Goal: Information Seeking & Learning: Learn about a topic

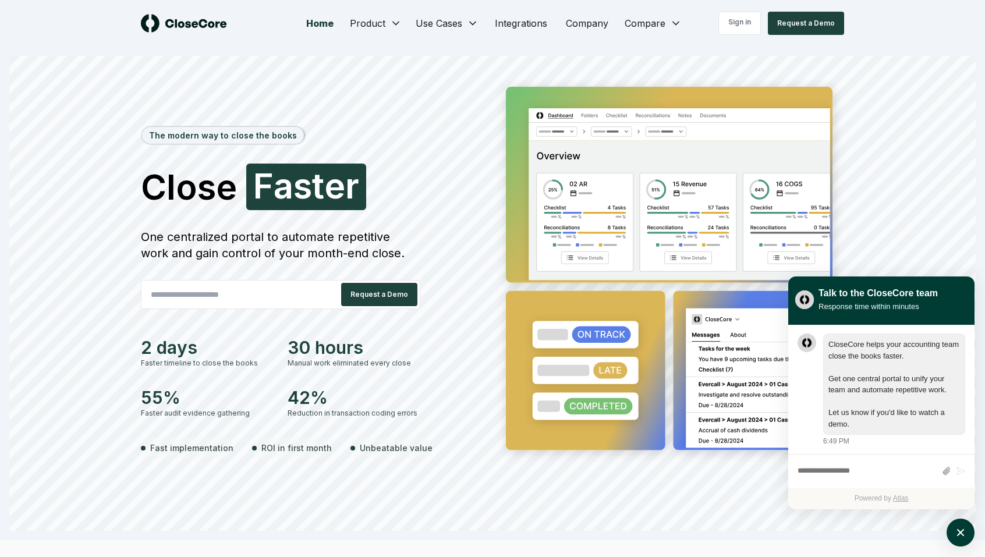
click at [341, 1] on div "Home Product Use Cases Integrations Company Compare Sign in Request a Demo" at bounding box center [492, 23] width 815 height 47
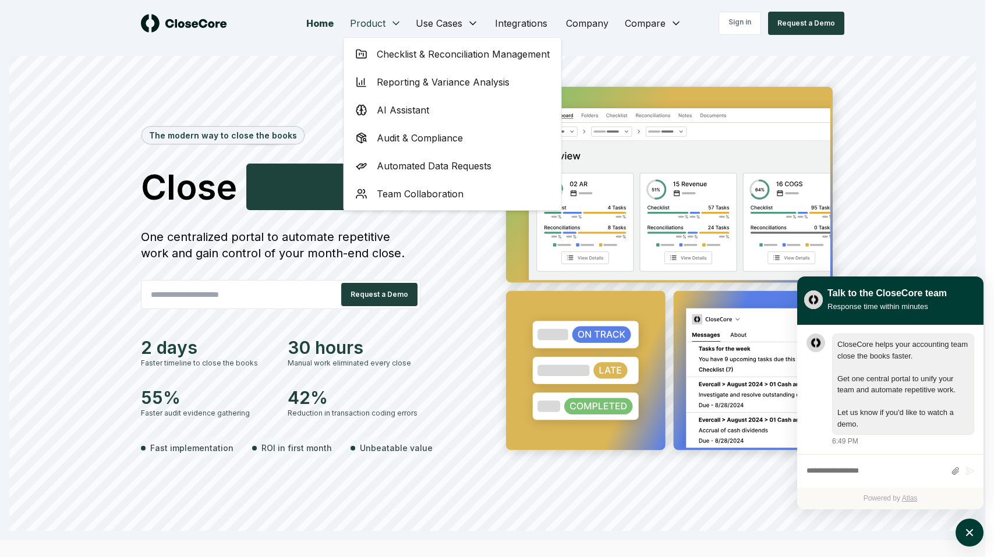
click at [419, 52] on span "Checklist & Reconciliation Management" at bounding box center [463, 54] width 173 height 14
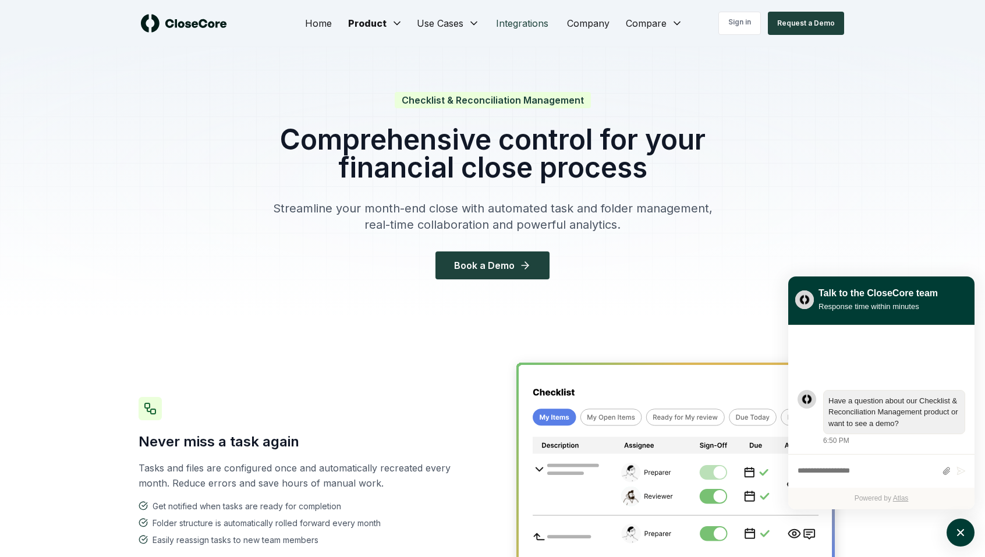
click at [516, 17] on link "Integrations" at bounding box center [522, 23] width 71 height 23
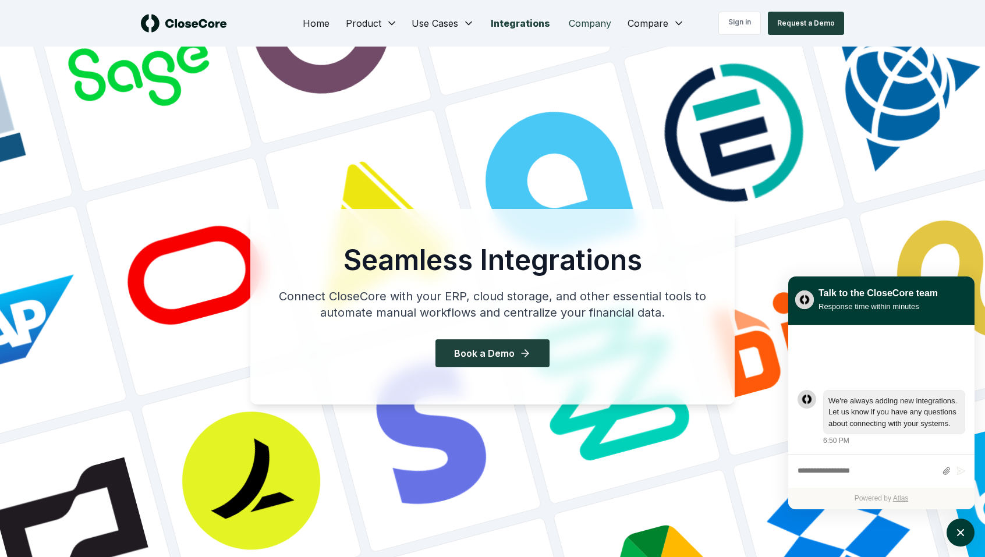
click at [575, 17] on link "Company" at bounding box center [590, 23] width 61 height 23
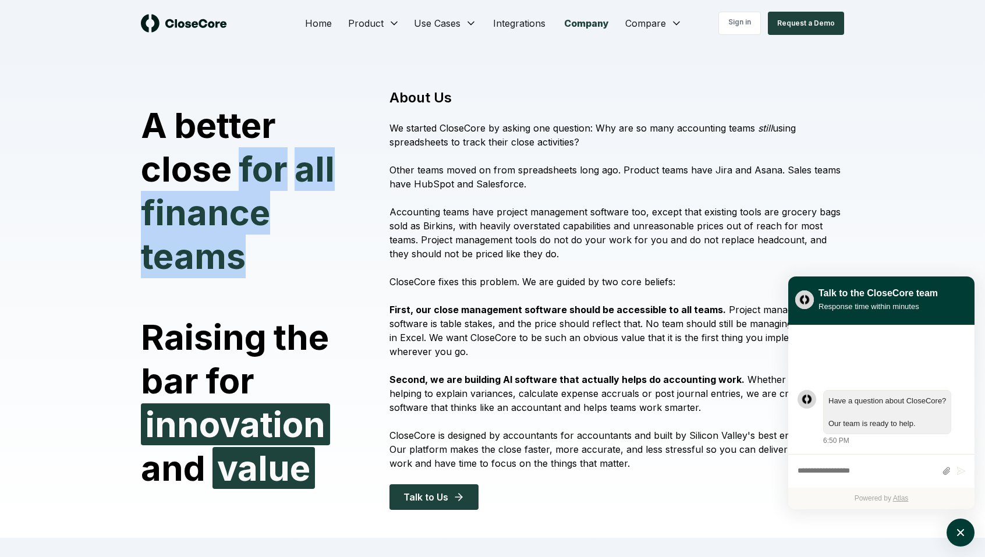
drag, startPoint x: 245, startPoint y: 169, endPoint x: 257, endPoint y: 292, distance: 124.0
click at [257, 292] on div "A better close for all finance teams Raising the bar for innovation and value" at bounding box center [258, 290] width 235 height 401
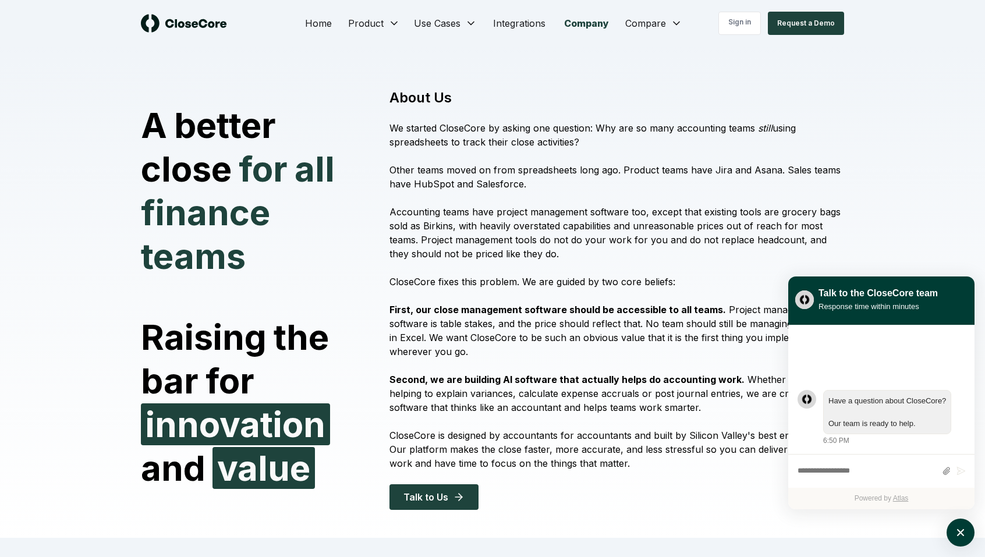
click at [257, 292] on div "A better close for all finance teams Raising the bar for innovation and value" at bounding box center [258, 290] width 235 height 401
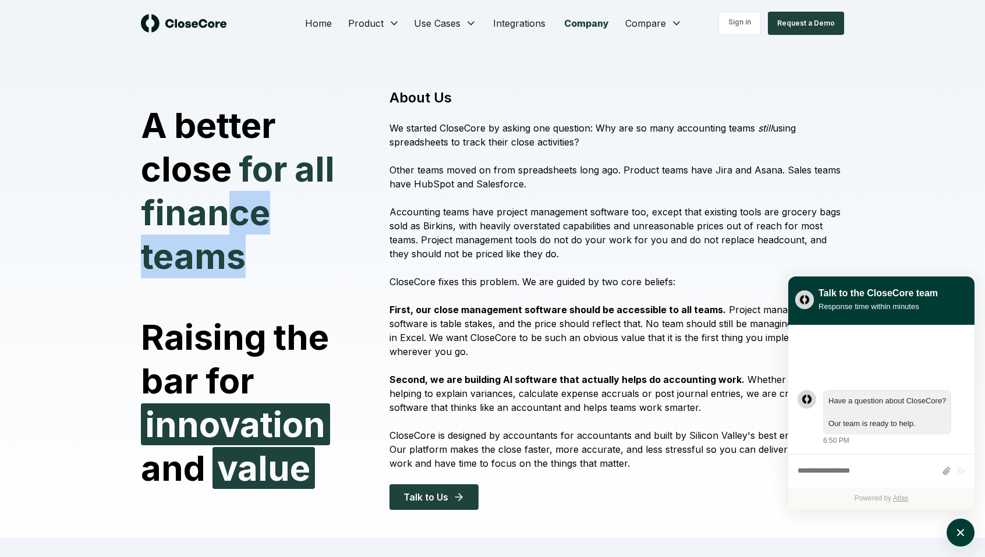
drag, startPoint x: 257, startPoint y: 292, endPoint x: 226, endPoint y: 191, distance: 105.9
click at [226, 191] on div "A better close for all finance teams Raising the bar for innovation and value" at bounding box center [258, 290] width 235 height 401
click at [226, 191] on span "finance" at bounding box center [205, 213] width 129 height 44
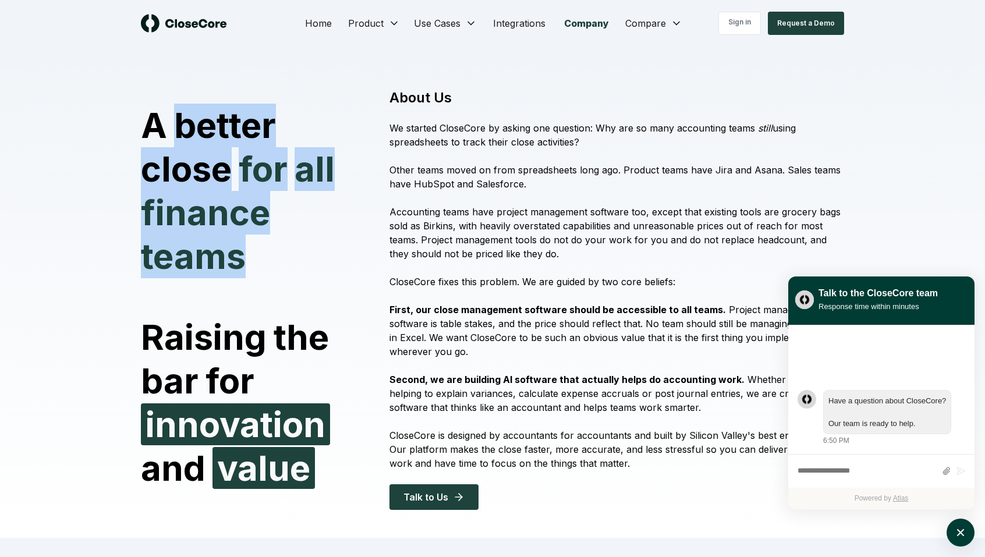
drag, startPoint x: 185, startPoint y: 136, endPoint x: 245, endPoint y: 243, distance: 123.3
click at [244, 243] on div "A better close for all finance teams" at bounding box center [251, 191] width 221 height 175
click at [245, 243] on span "teams" at bounding box center [193, 256] width 105 height 42
drag, startPoint x: 263, startPoint y: 250, endPoint x: 139, endPoint y: 113, distance: 184.7
click at [139, 113] on div "A better close for all finance teams Raising the bar for innovation and value A…" at bounding box center [492, 304] width 815 height 468
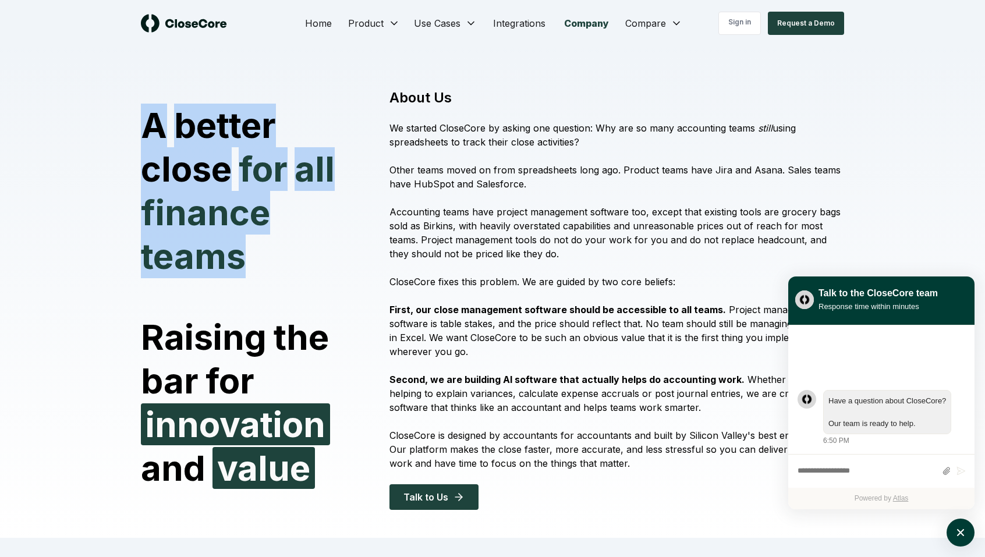
click at [139, 113] on div "A better close for all finance teams Raising the bar for innovation and value A…" at bounding box center [492, 304] width 815 height 468
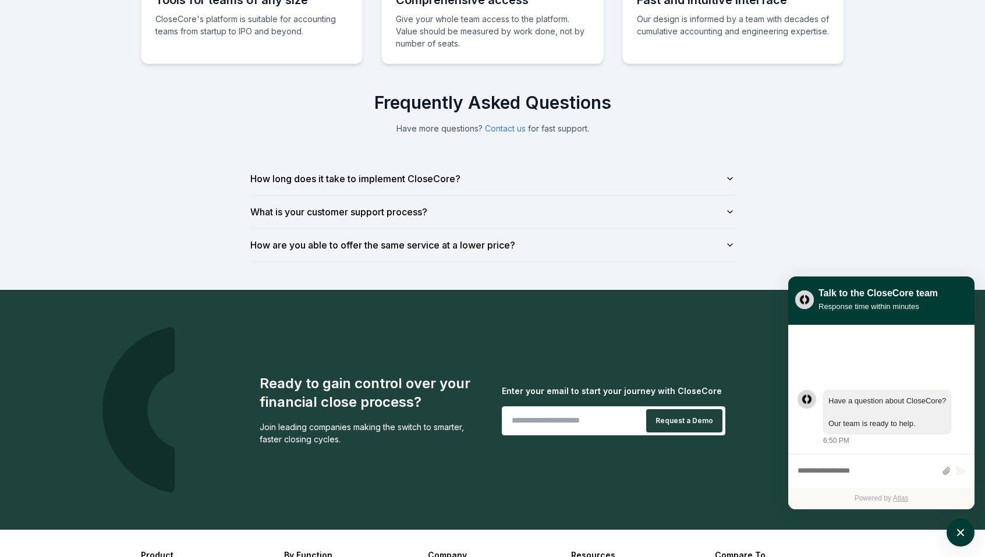
scroll to position [826, 0]
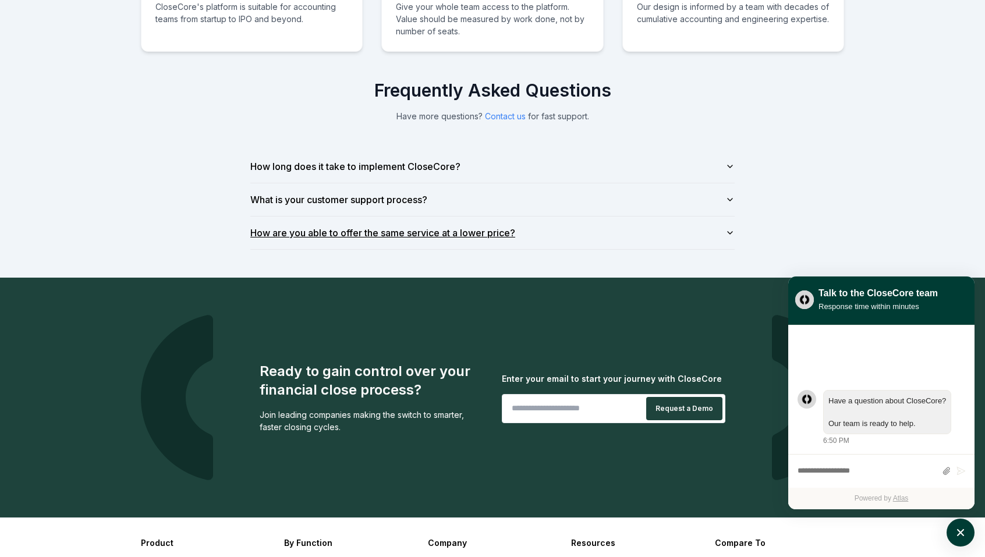
click at [591, 222] on button "How are you able to offer the same service at a lower price?" at bounding box center [492, 233] width 484 height 33
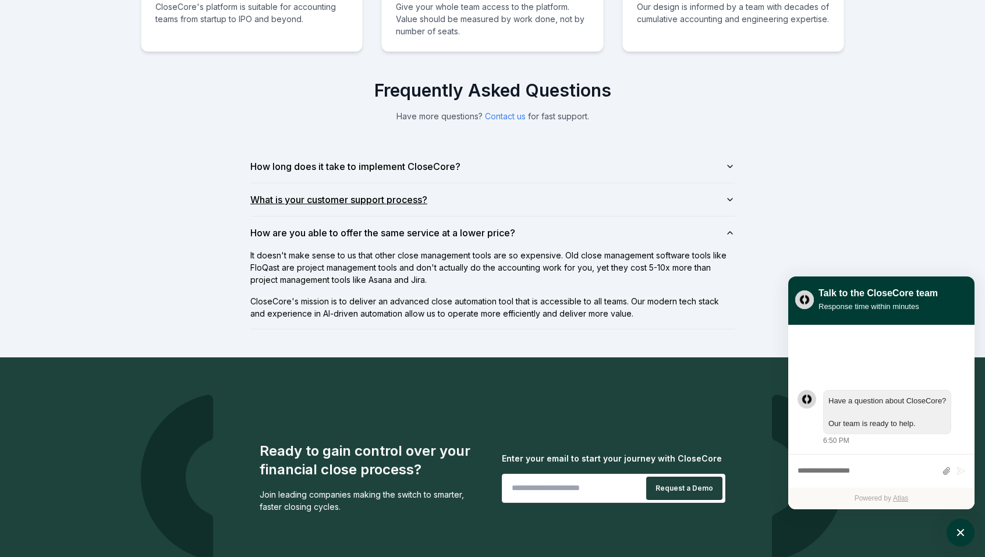
click at [582, 200] on button "What is your customer support process?" at bounding box center [492, 199] width 484 height 33
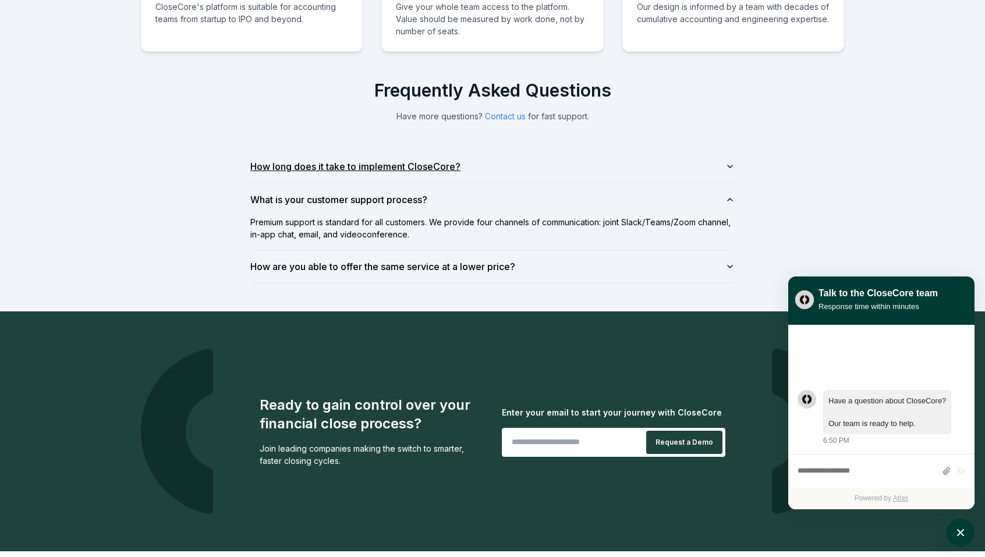
click at [556, 162] on button "How long does it take to implement CloseCore?" at bounding box center [492, 166] width 484 height 33
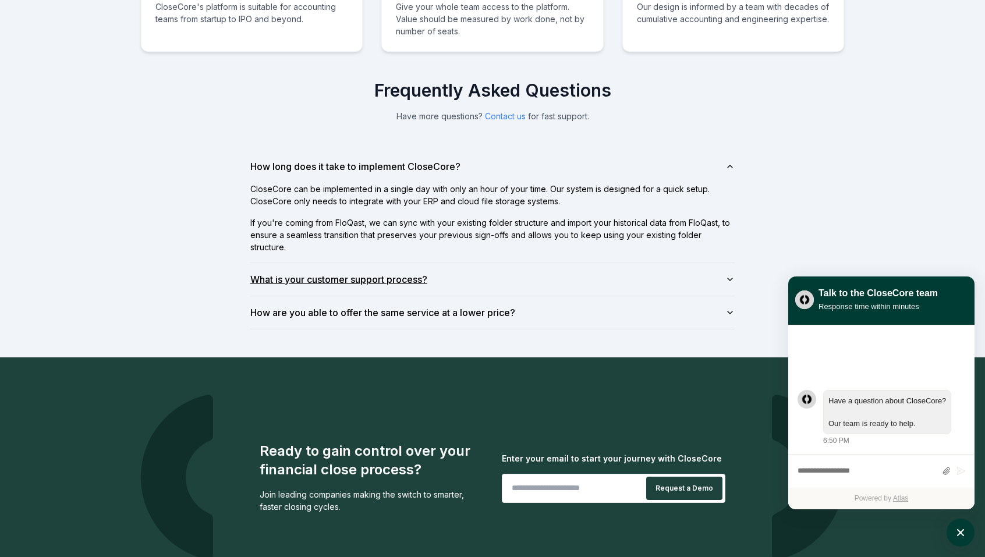
click at [394, 279] on button "What is your customer support process?" at bounding box center [492, 279] width 484 height 33
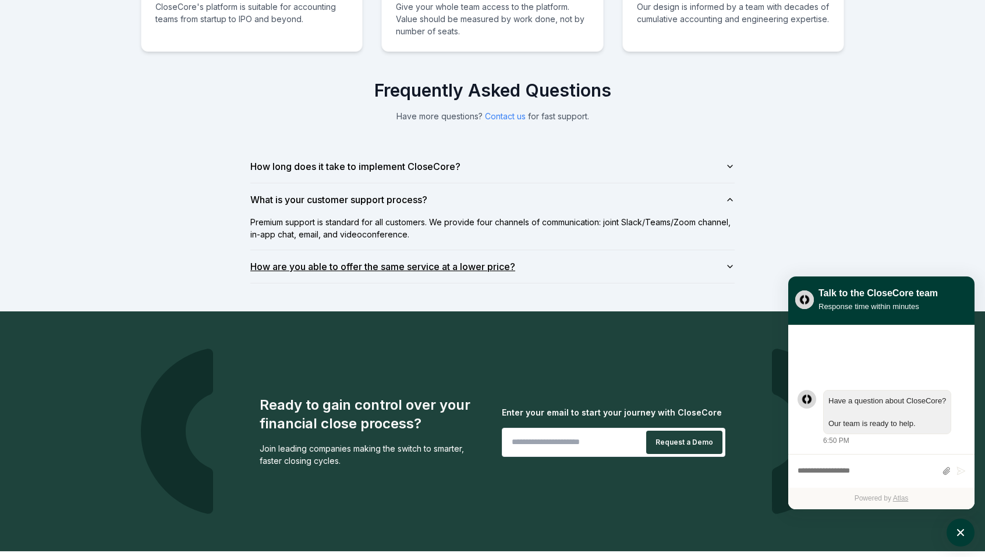
click at [425, 261] on button "How are you able to offer the same service at a lower price?" at bounding box center [492, 266] width 484 height 33
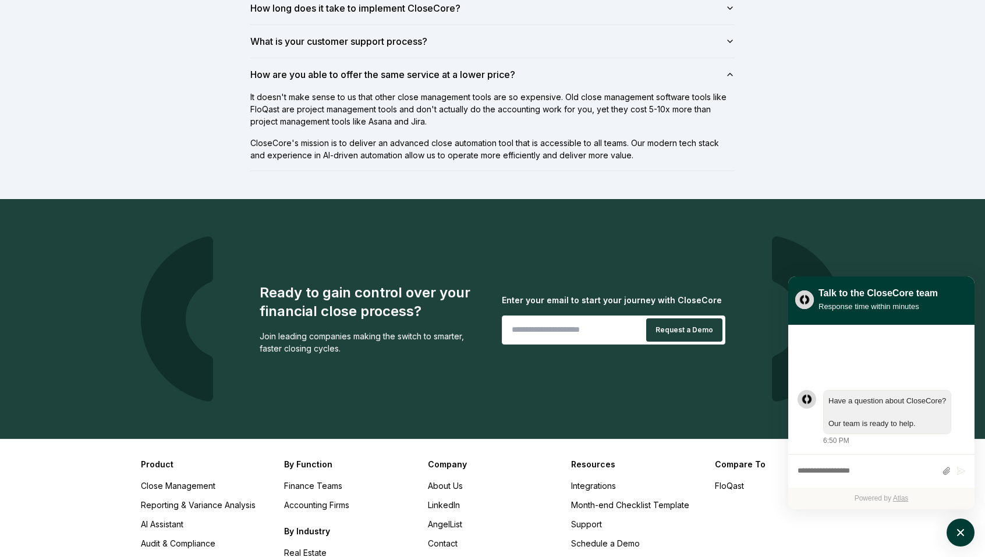
scroll to position [994, 0]
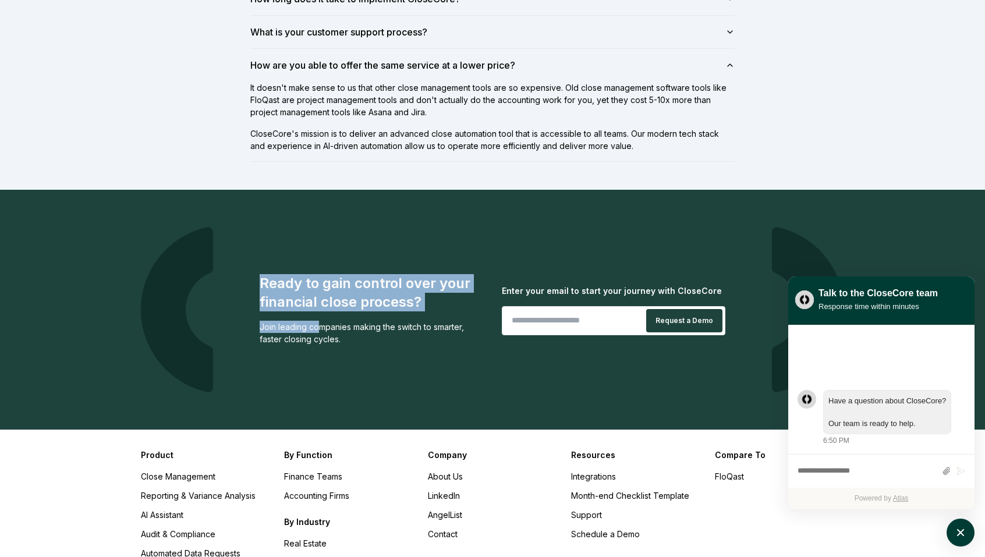
drag, startPoint x: 321, startPoint y: 273, endPoint x: 322, endPoint y: 325, distance: 53.0
click at [321, 325] on div "Ready to gain control over your financial close process? Join leading companies…" at bounding box center [312, 309] width 342 height 165
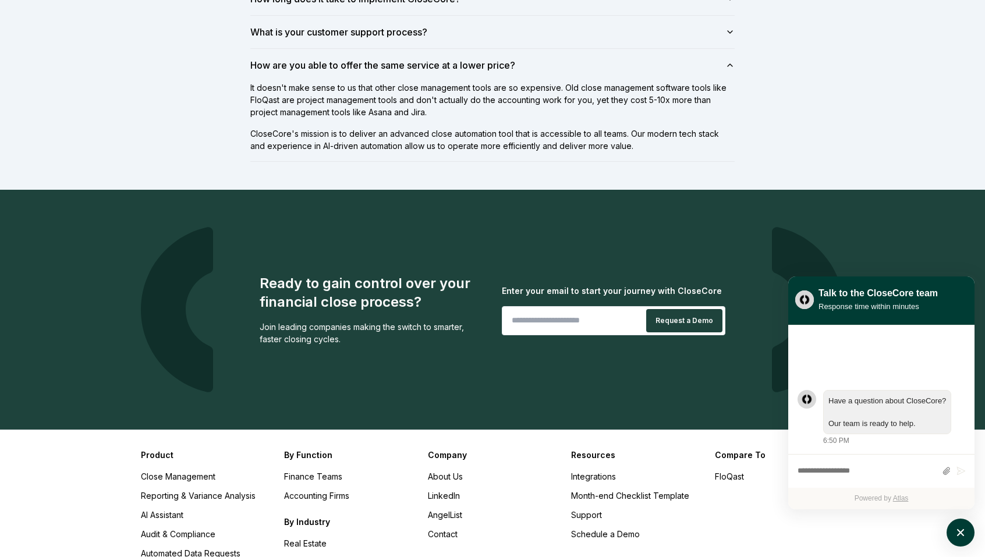
click at [322, 325] on div "Join leading companies making the switch to smarter, faster closing cycles." at bounding box center [372, 333] width 224 height 24
drag, startPoint x: 322, startPoint y: 325, endPoint x: 317, endPoint y: 293, distance: 33.0
click at [317, 293] on div "Ready to gain control over your financial close process? Join leading companies…" at bounding box center [372, 309] width 224 height 71
click at [317, 293] on div "Ready to gain control over your financial close process?" at bounding box center [372, 292] width 224 height 37
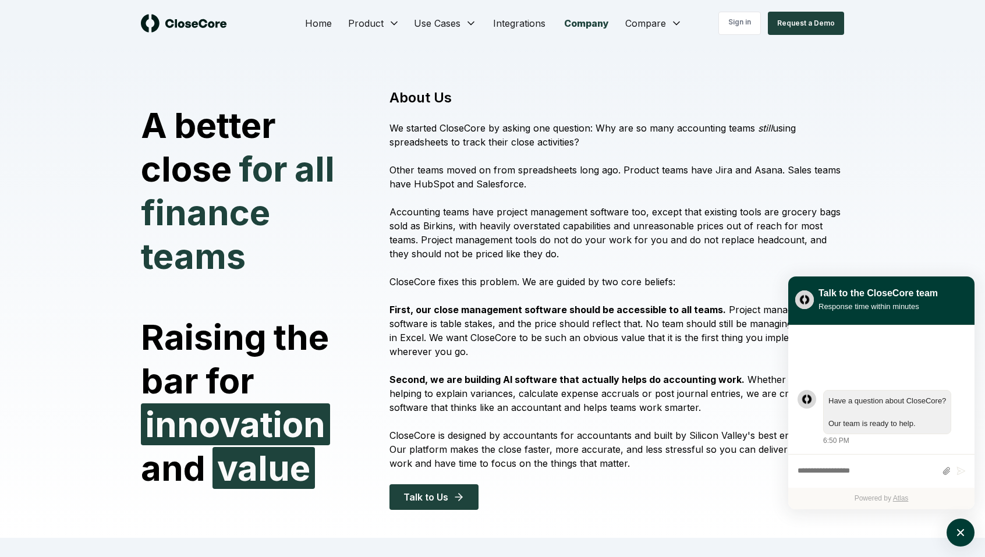
scroll to position [0, 0]
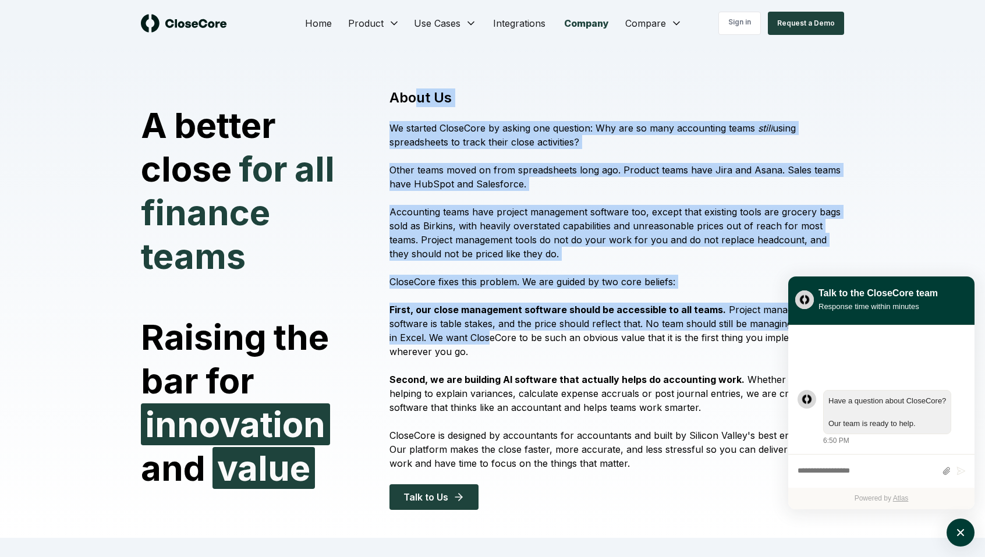
drag, startPoint x: 419, startPoint y: 96, endPoint x: 479, endPoint y: 334, distance: 245.2
click at [479, 333] on div "About Us We started CloseCore by asking one question: Why are so many accountin…" at bounding box center [610, 300] width 469 height 422
click at [479, 334] on p "First, our close management software should be accessible to all teams. Project…" at bounding box center [617, 331] width 455 height 56
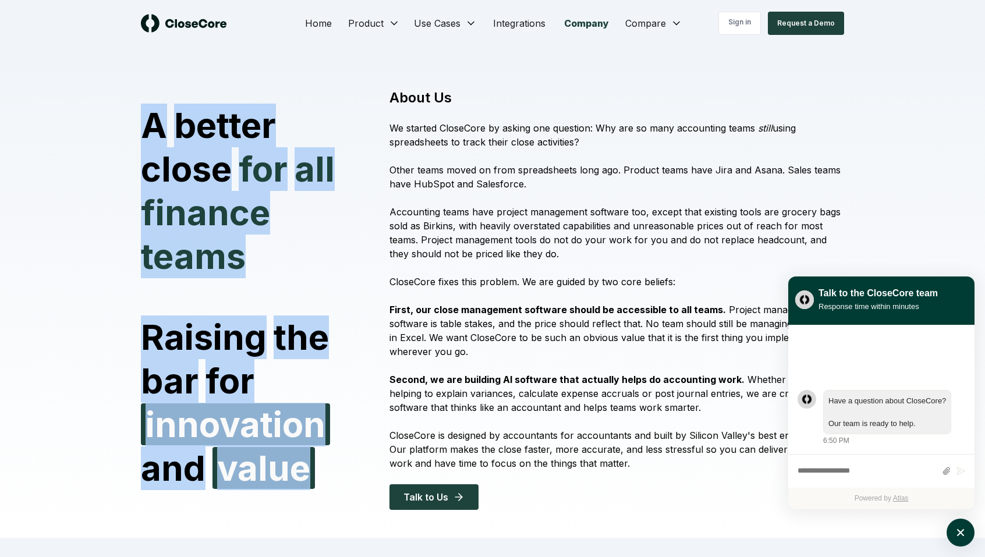
drag, startPoint x: 310, startPoint y: 494, endPoint x: 146, endPoint y: 123, distance: 405.4
click at [146, 123] on div "A better close for all finance teams Raising the bar for innovation and value A…" at bounding box center [492, 304] width 815 height 468
click at [146, 123] on span "A" at bounding box center [154, 126] width 26 height 44
drag, startPoint x: 146, startPoint y: 114, endPoint x: 353, endPoint y: 480, distance: 420.6
click at [353, 479] on div "A better close for all finance teams Raising the bar for innovation and value" at bounding box center [258, 290] width 235 height 401
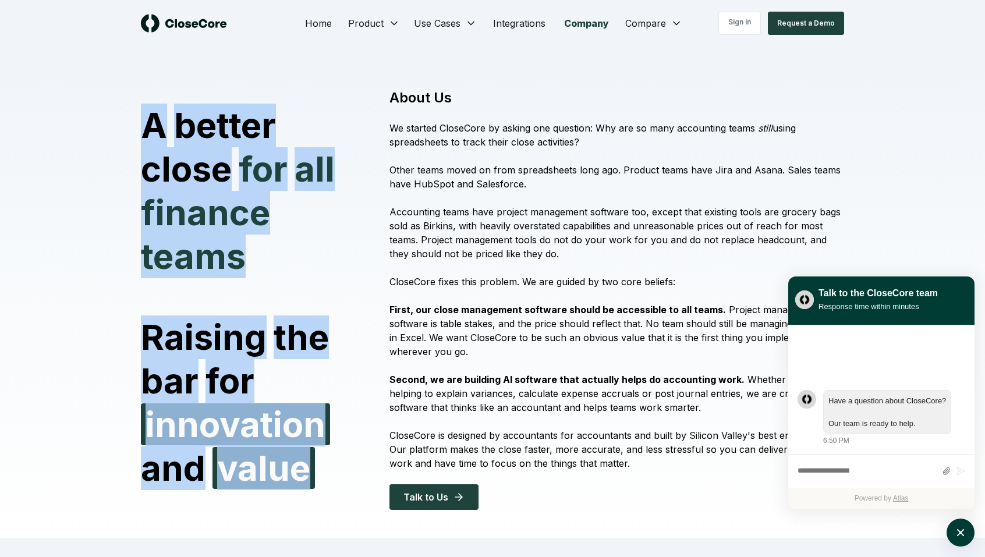
click at [353, 480] on div "Raising the bar for innovation and value" at bounding box center [251, 403] width 221 height 175
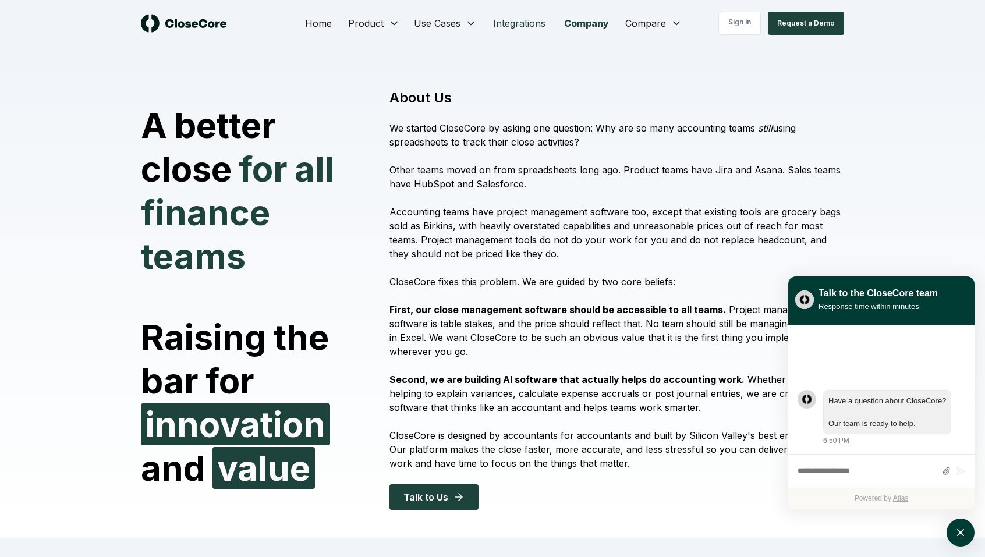
click at [505, 30] on link "Integrations" at bounding box center [519, 23] width 71 height 23
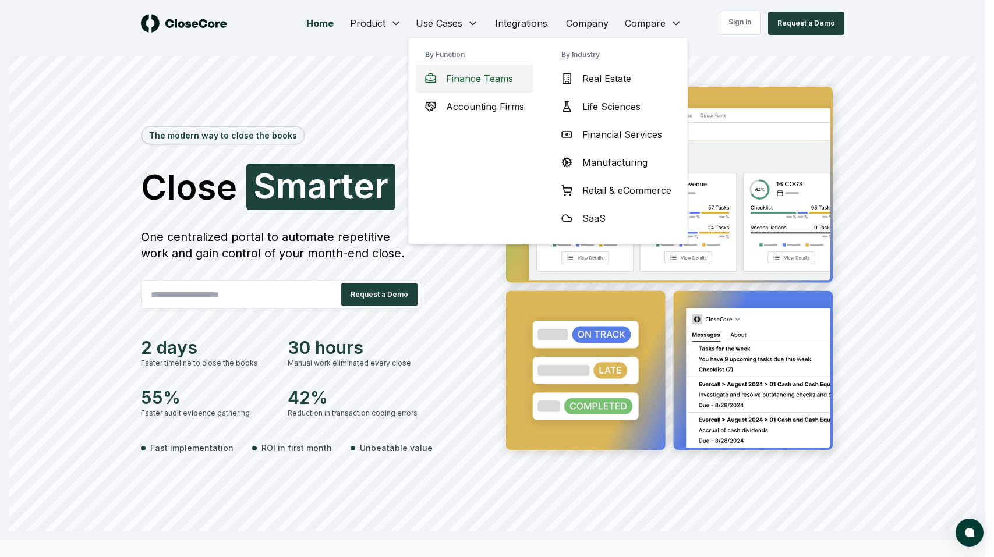
click at [468, 74] on span "Finance Teams" at bounding box center [479, 79] width 67 height 14
